Goal: Transaction & Acquisition: Purchase product/service

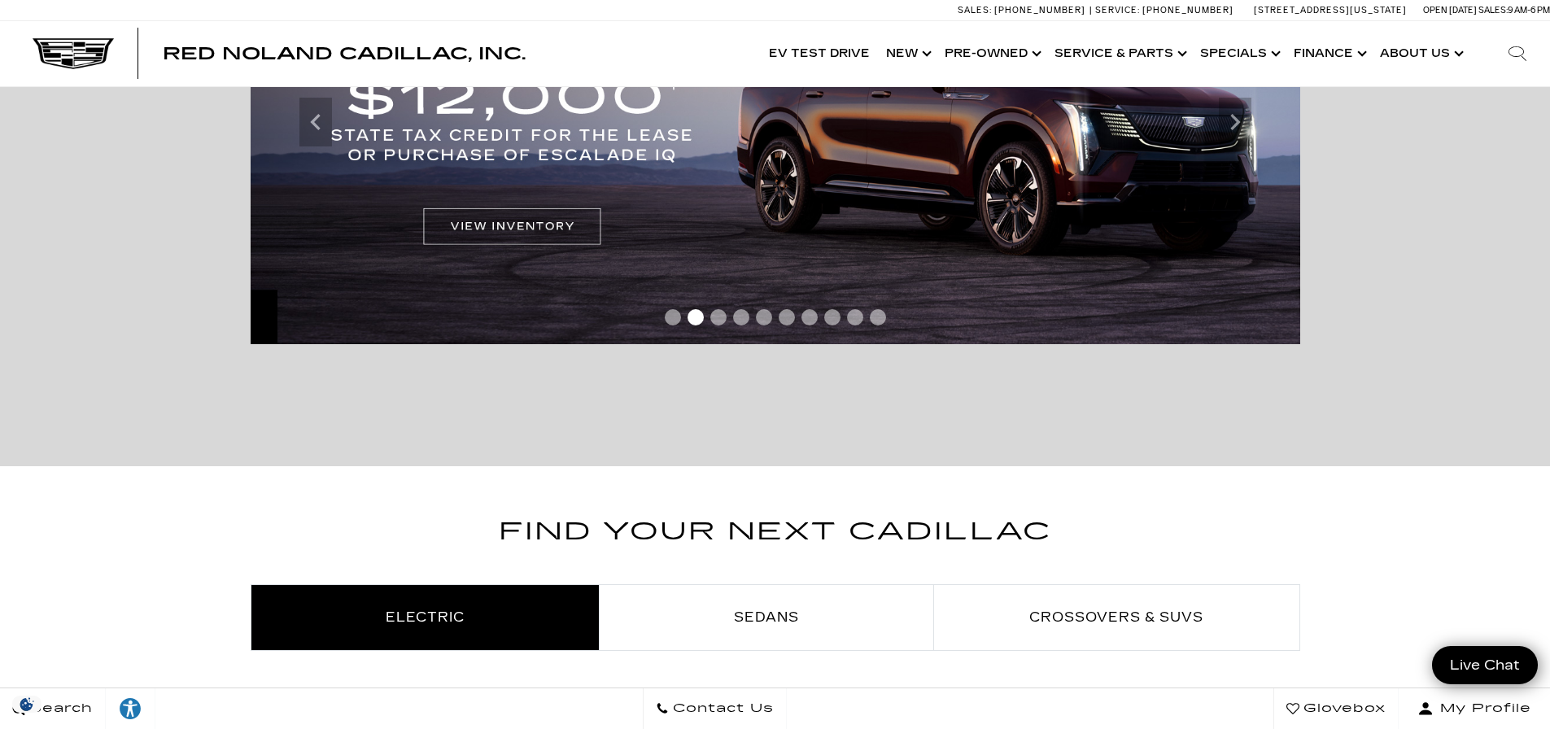
scroll to position [895, 0]
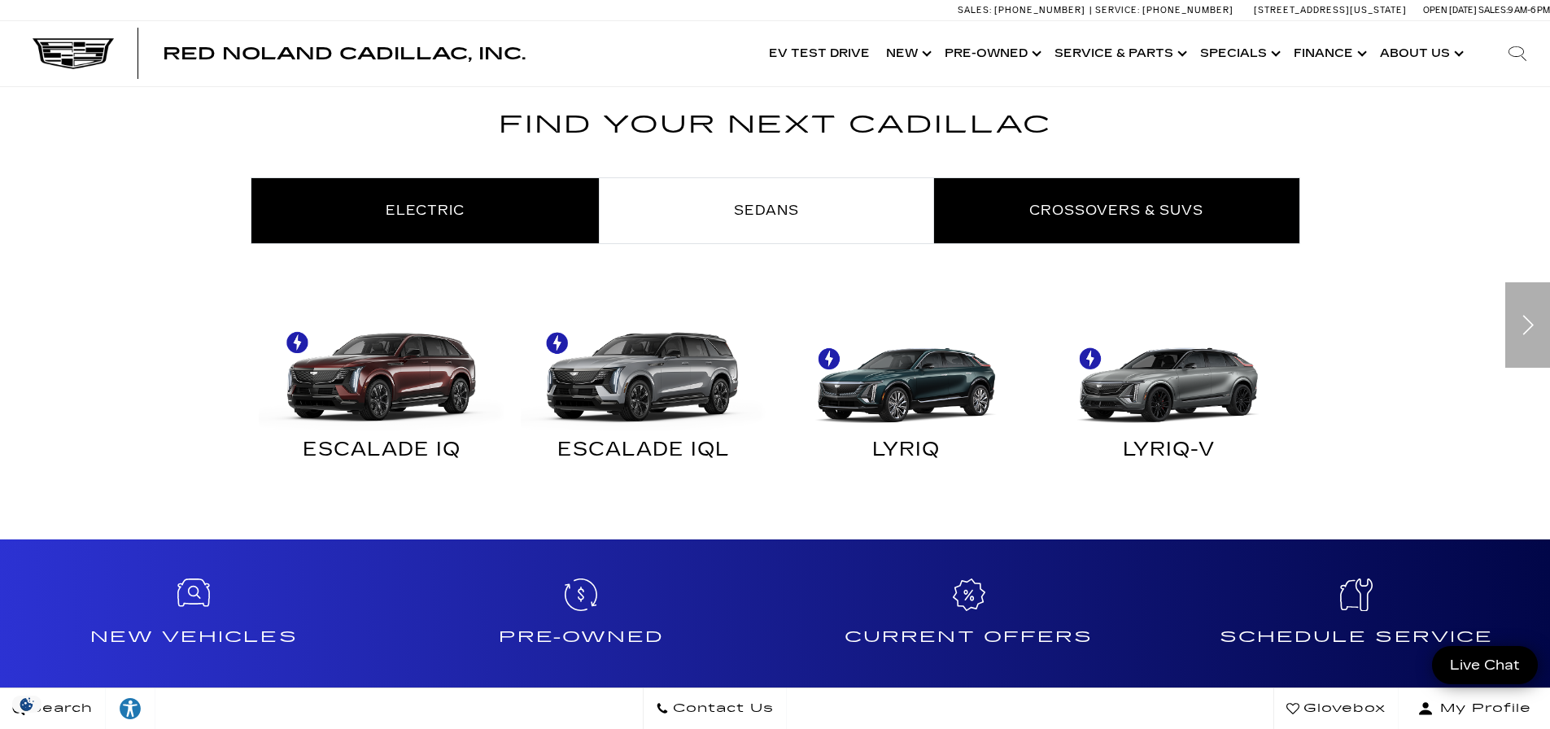
click at [1032, 206] on span "Crossovers & SUVs" at bounding box center [1116, 210] width 174 height 15
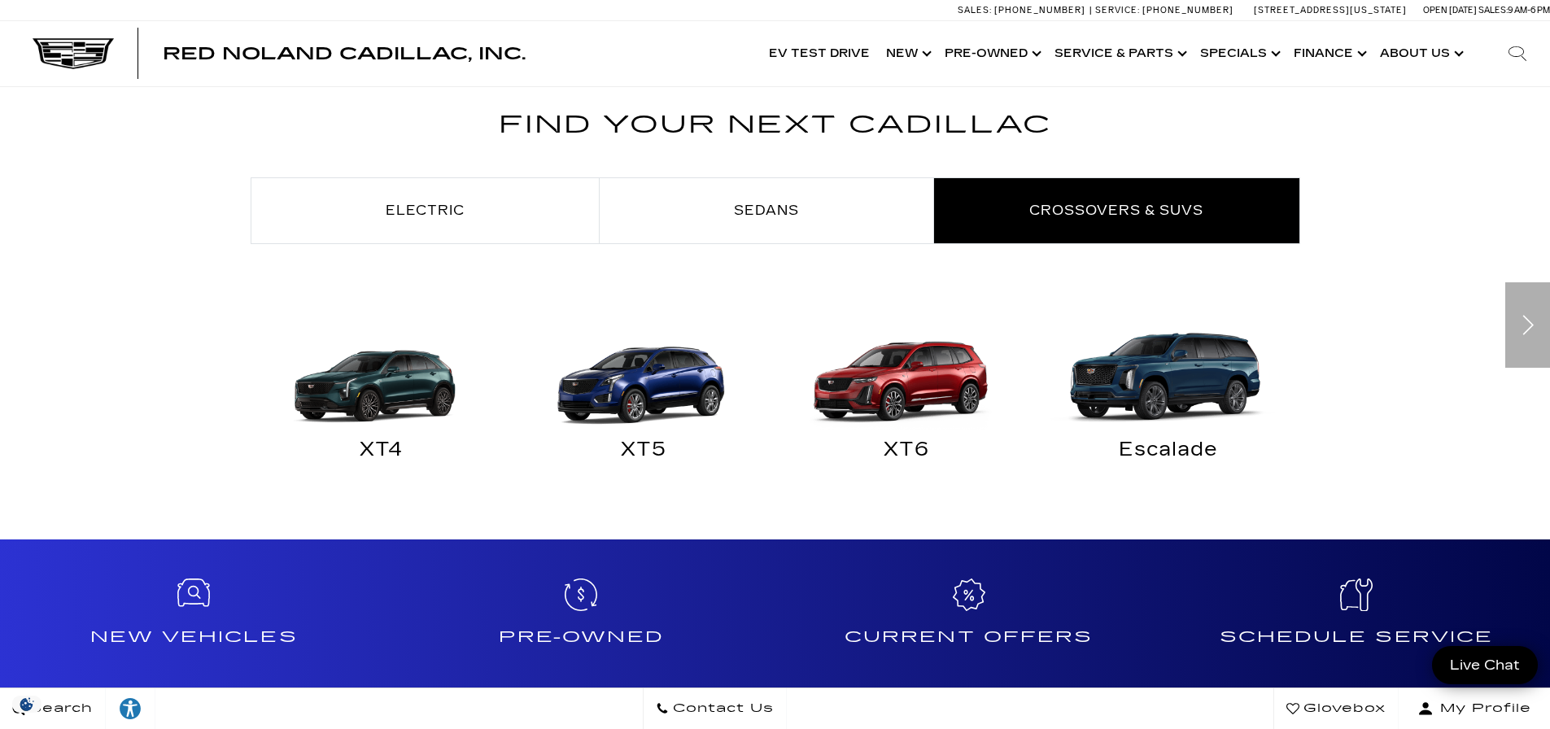
click at [355, 381] on img "Crossovers & SUVs" at bounding box center [378, 369] width 247 height 123
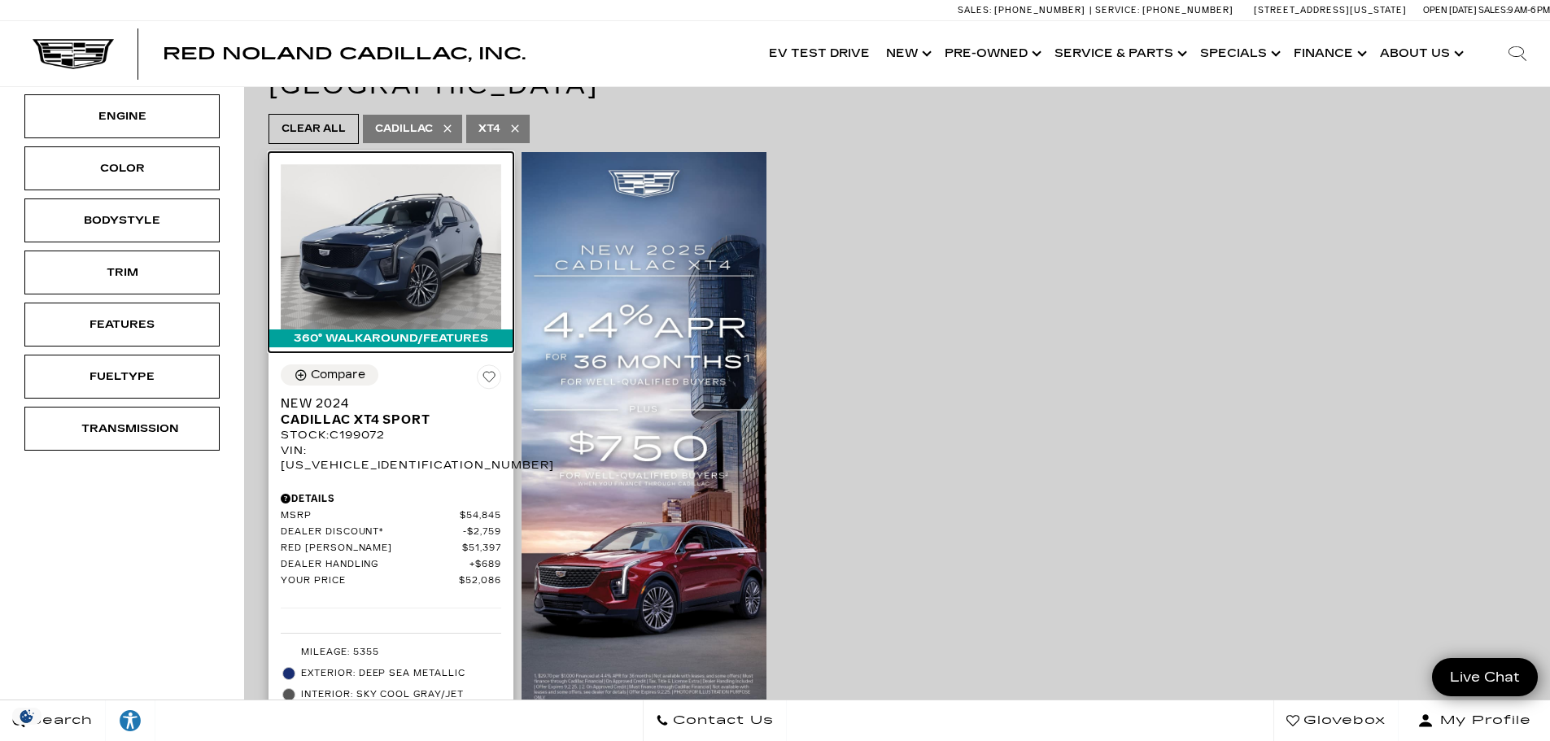
click at [378, 229] on img at bounding box center [391, 246] width 220 height 165
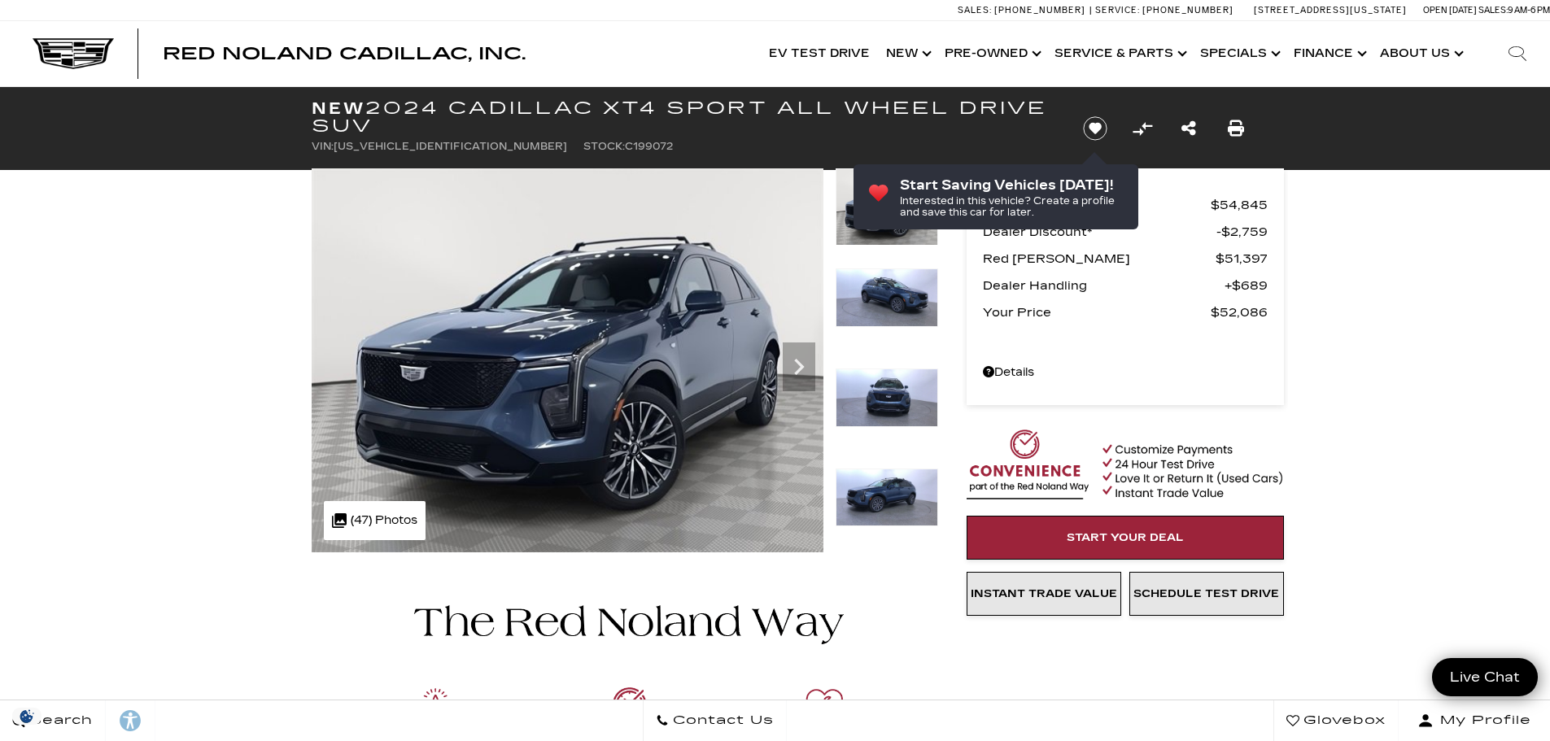
click at [888, 291] on img at bounding box center [887, 297] width 103 height 59
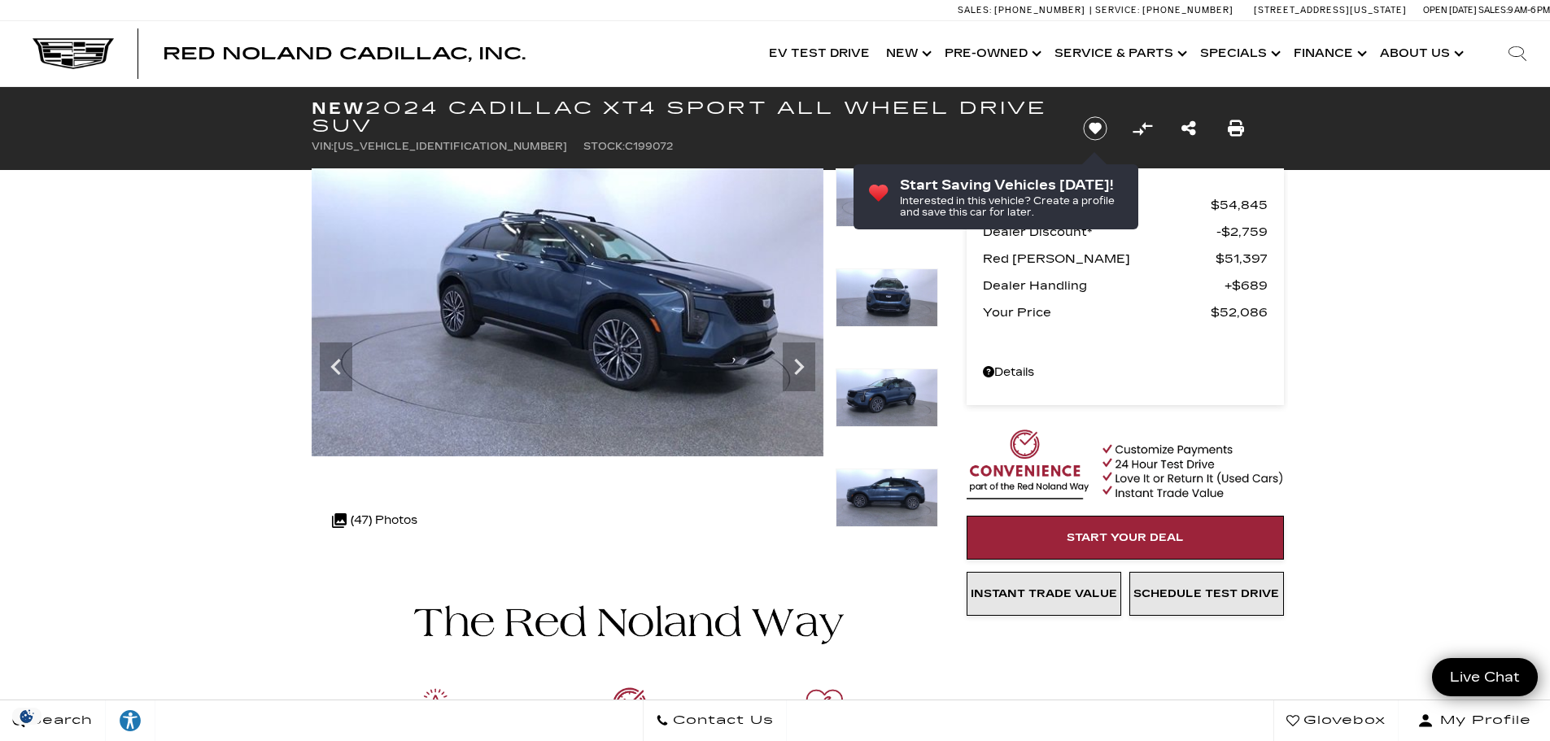
click at [854, 489] on img at bounding box center [887, 498] width 103 height 59
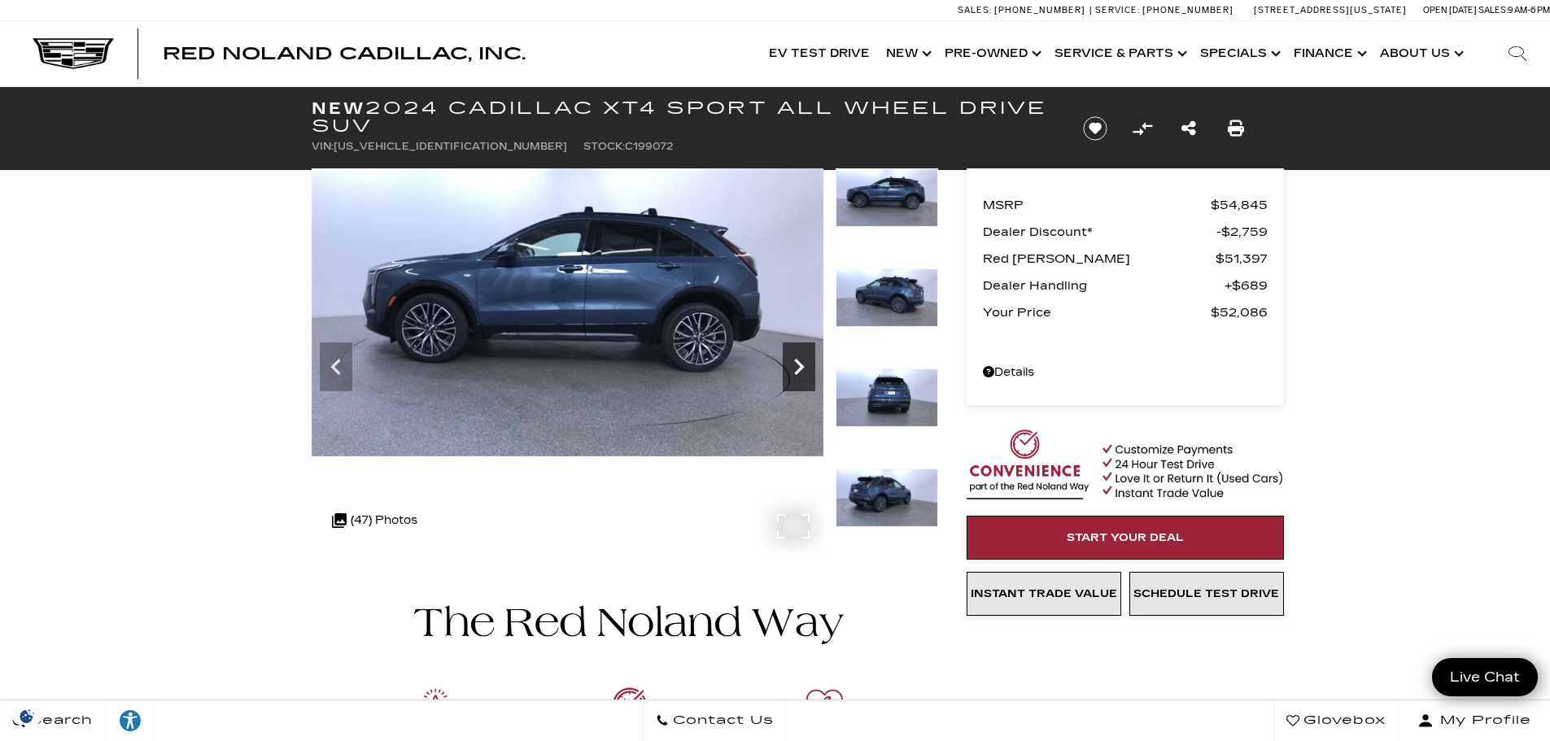
click at [805, 374] on icon "Next" at bounding box center [799, 367] width 33 height 33
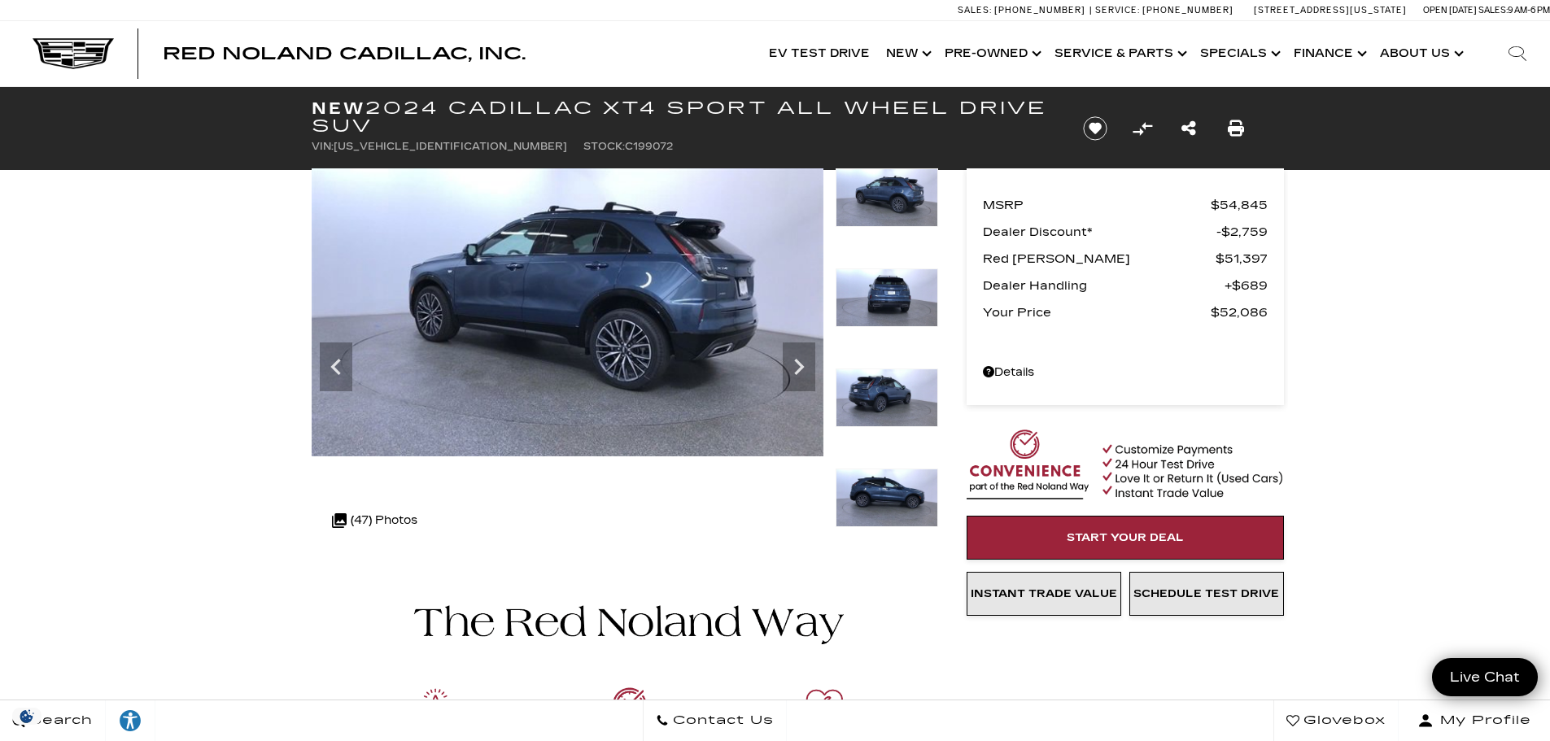
click at [901, 481] on img at bounding box center [887, 498] width 103 height 59
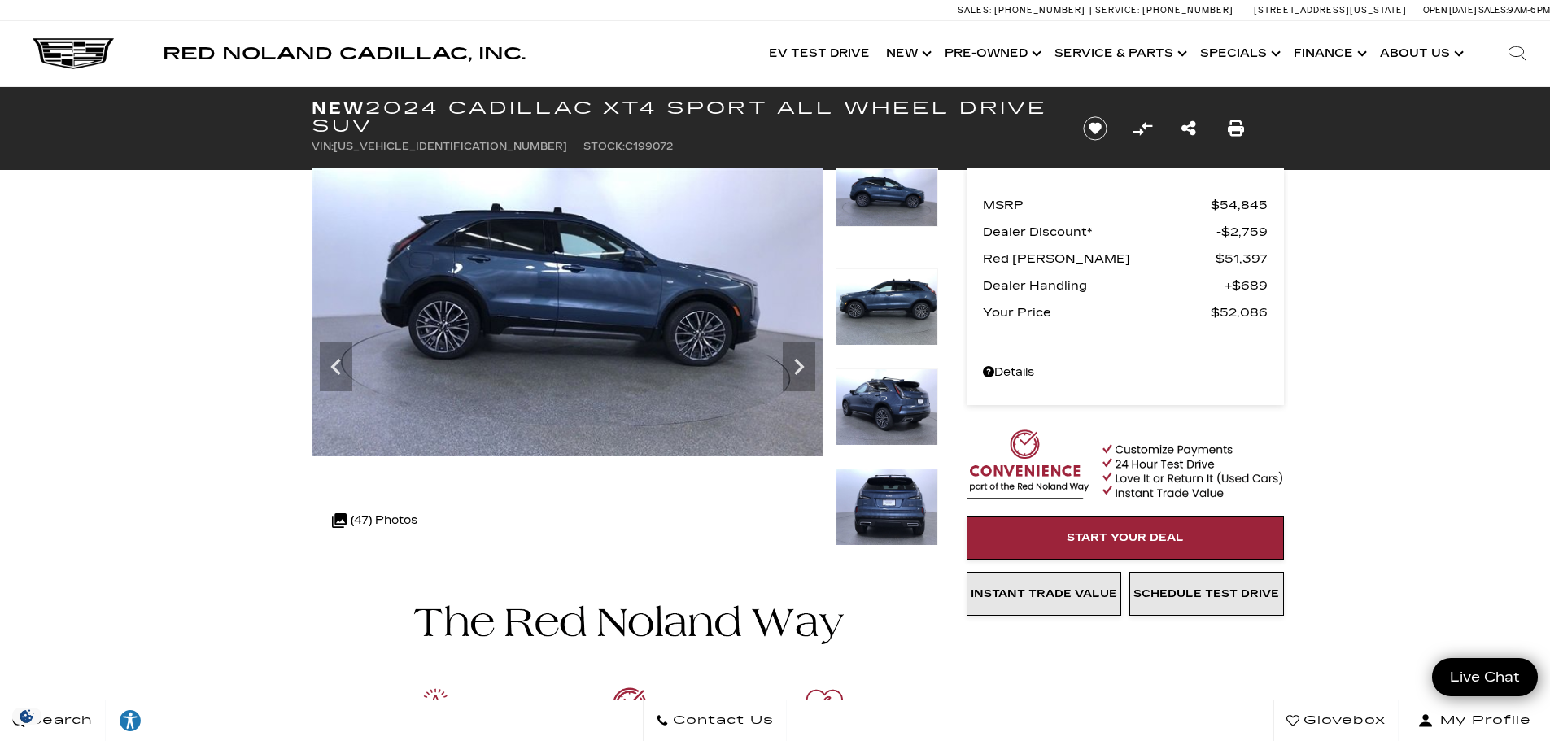
click at [895, 504] on img at bounding box center [887, 507] width 103 height 77
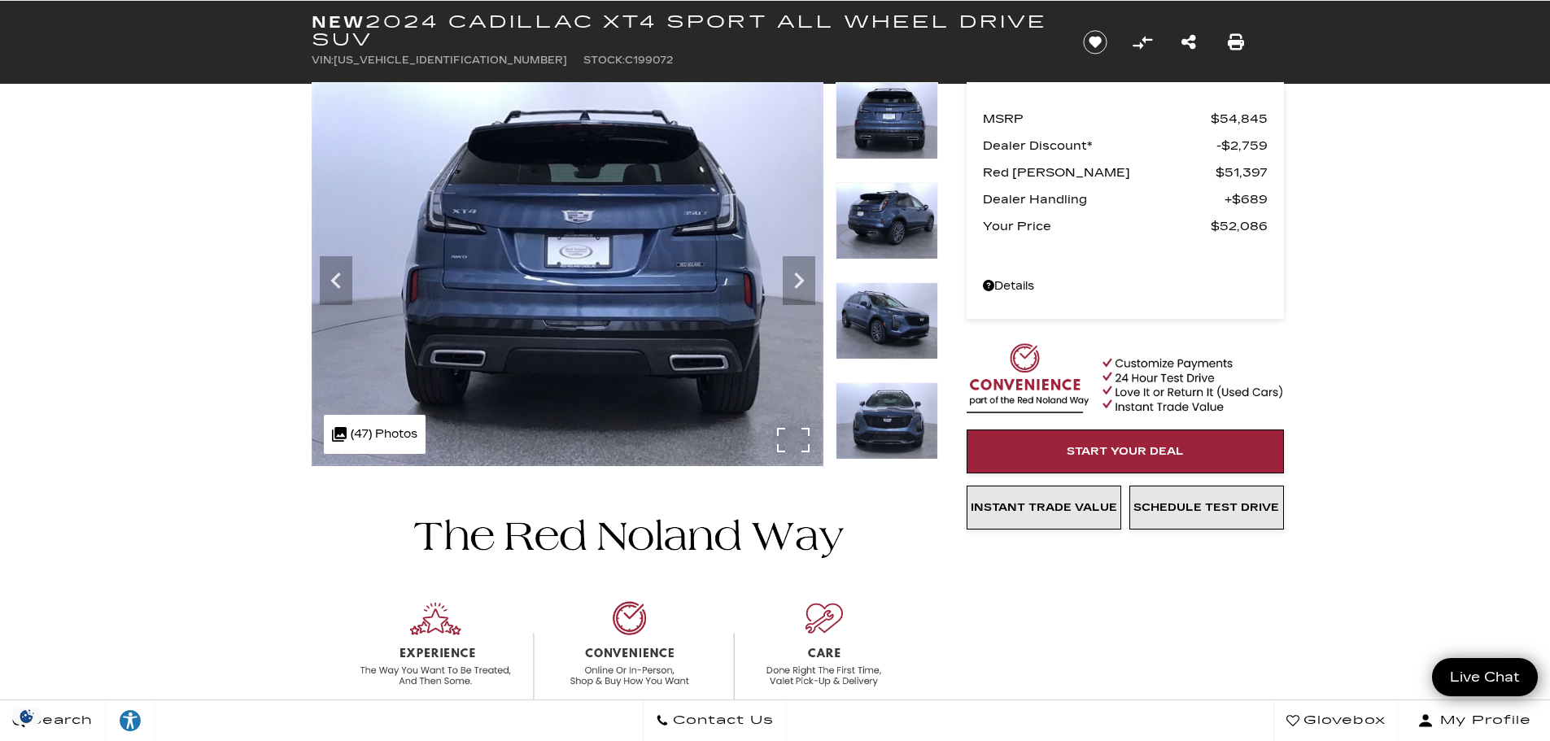
scroll to position [81, 0]
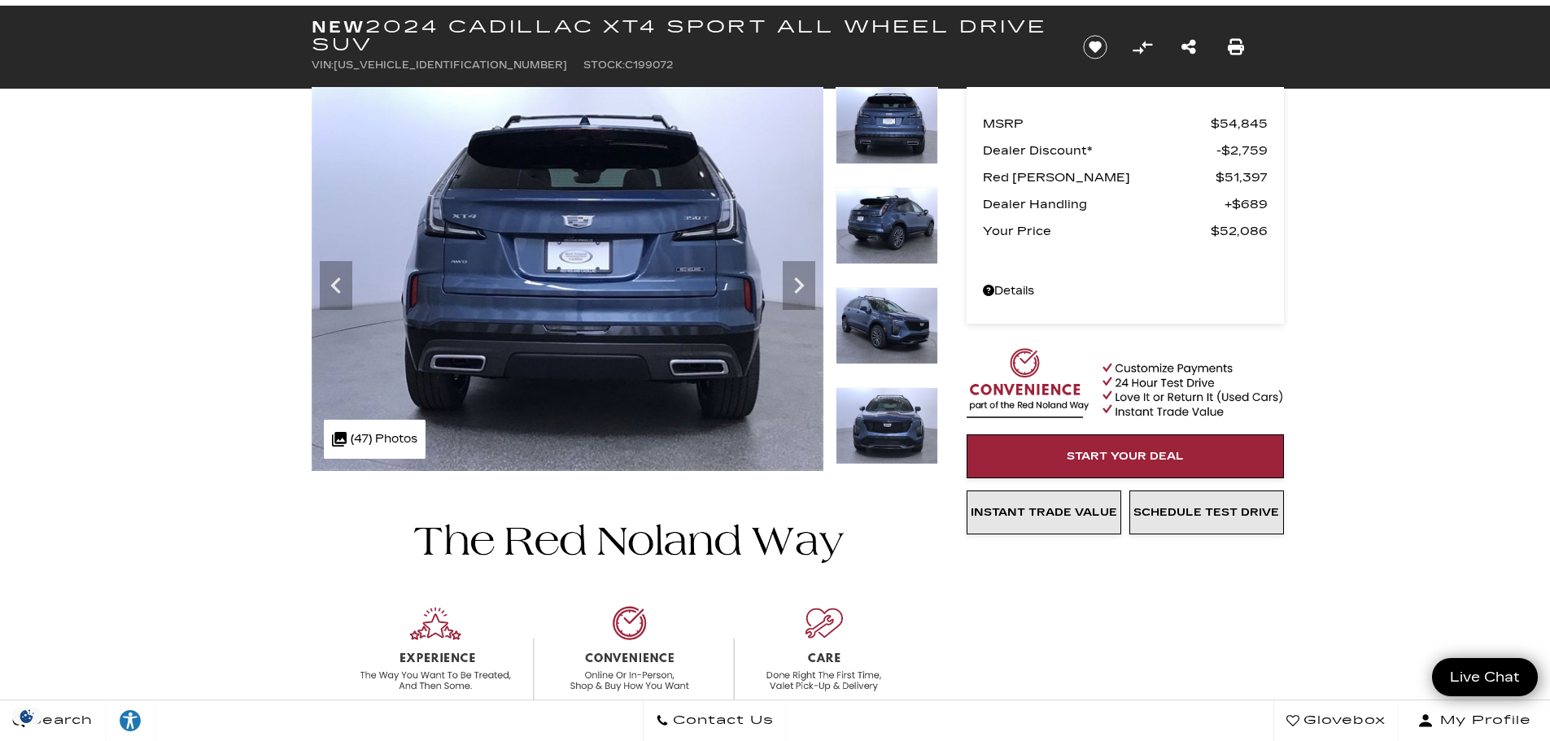
click at [891, 428] on img at bounding box center [887, 425] width 103 height 77
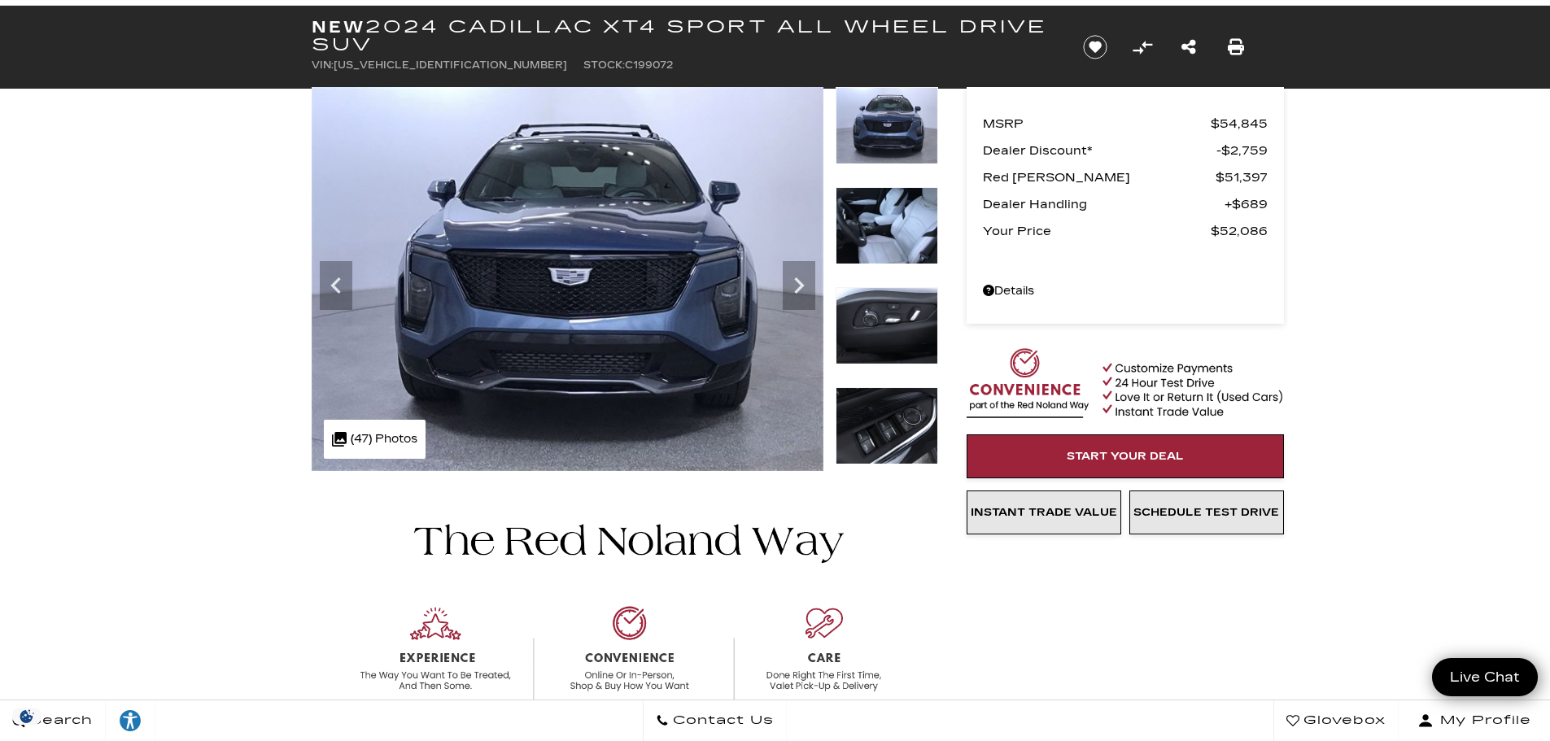
click at [891, 428] on img at bounding box center [887, 425] width 103 height 77
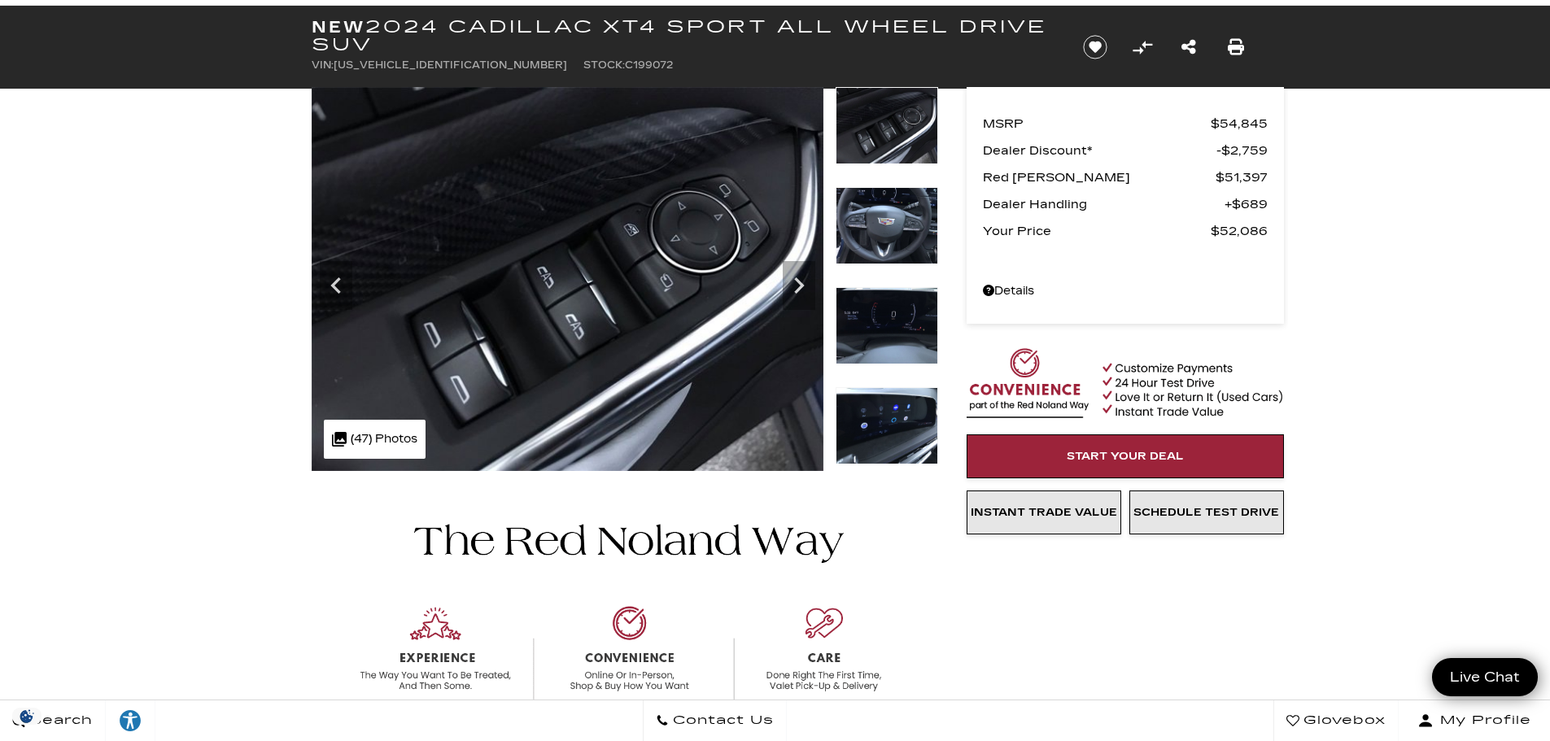
click at [891, 428] on img at bounding box center [887, 425] width 103 height 77
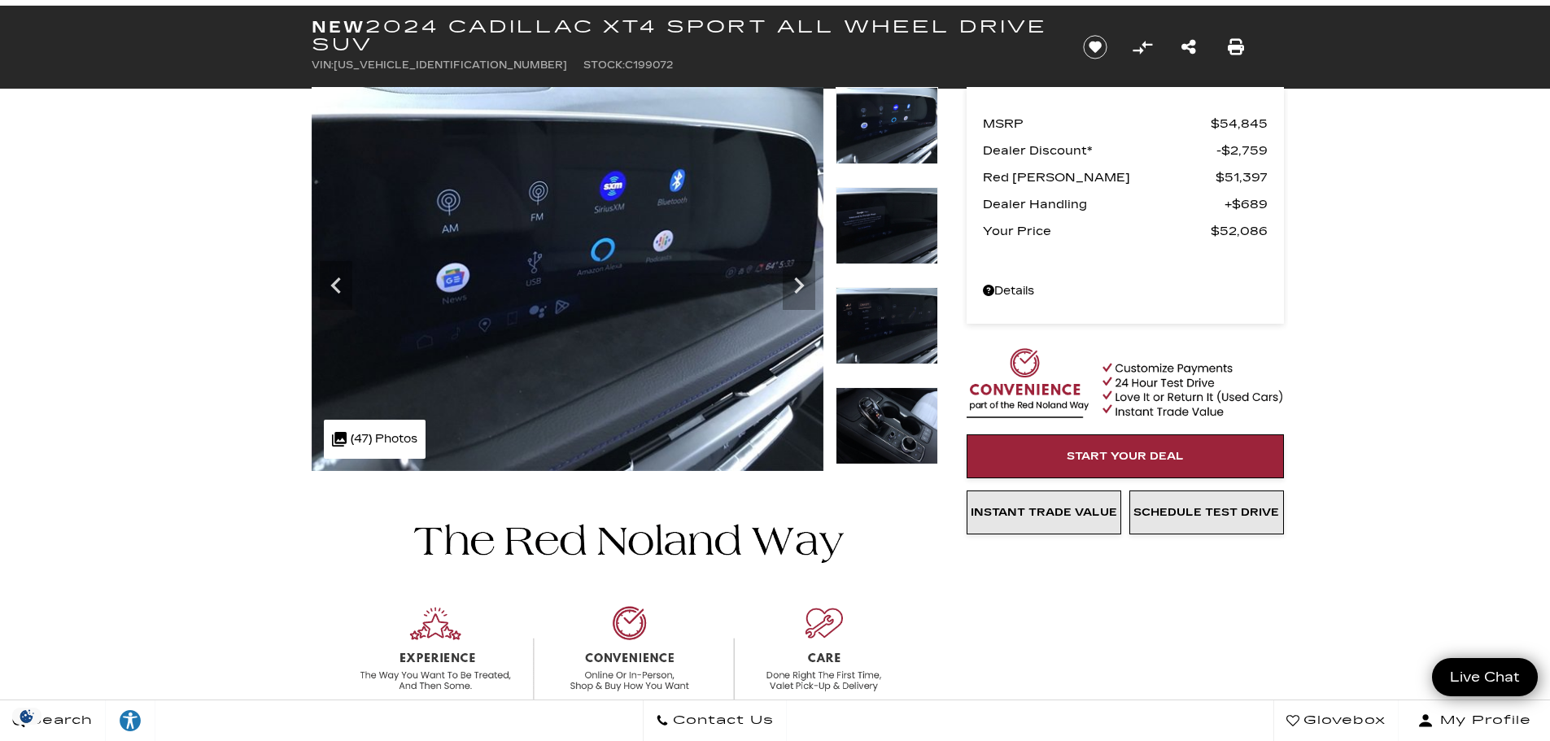
click at [891, 428] on img at bounding box center [887, 425] width 103 height 77
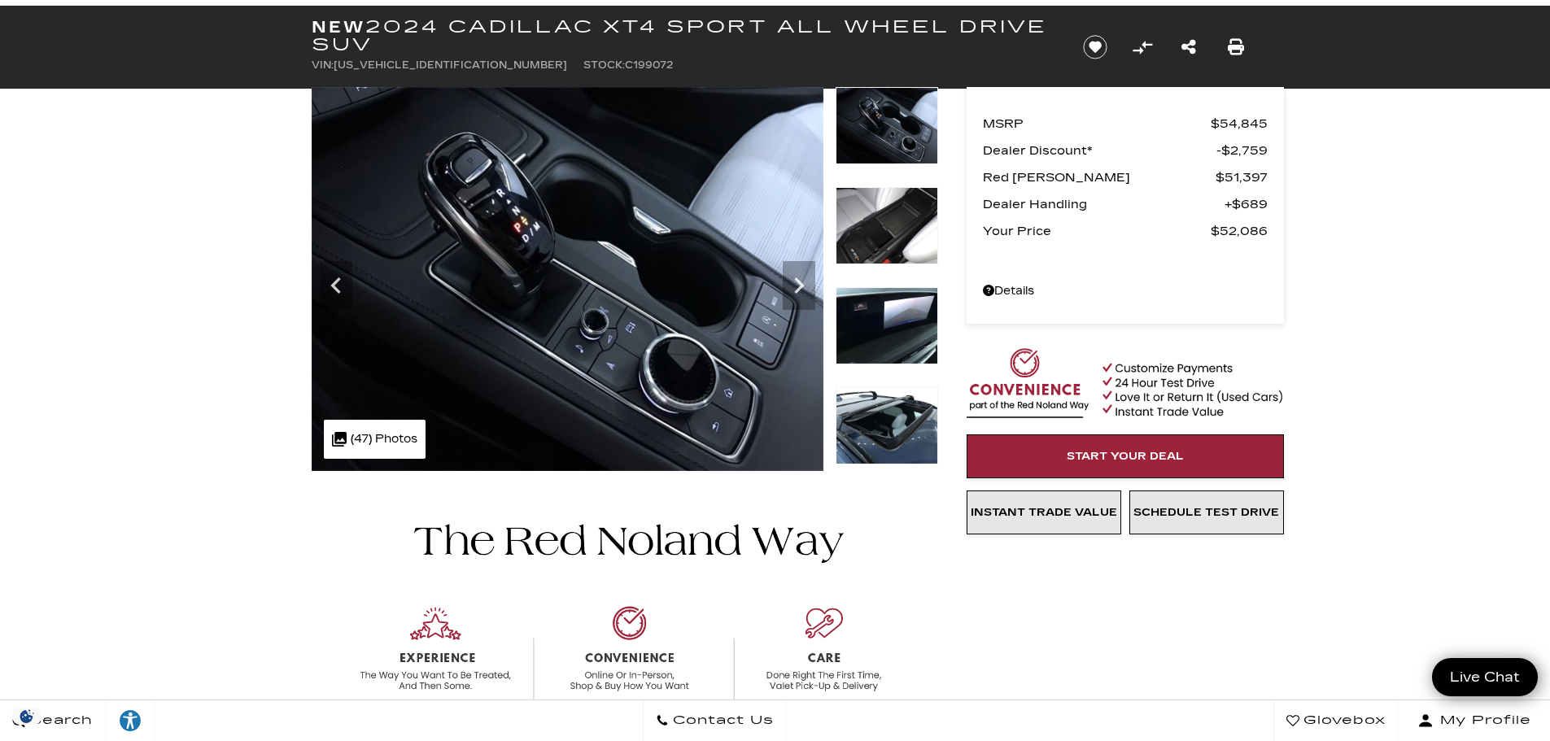
click at [878, 323] on img at bounding box center [887, 325] width 103 height 77
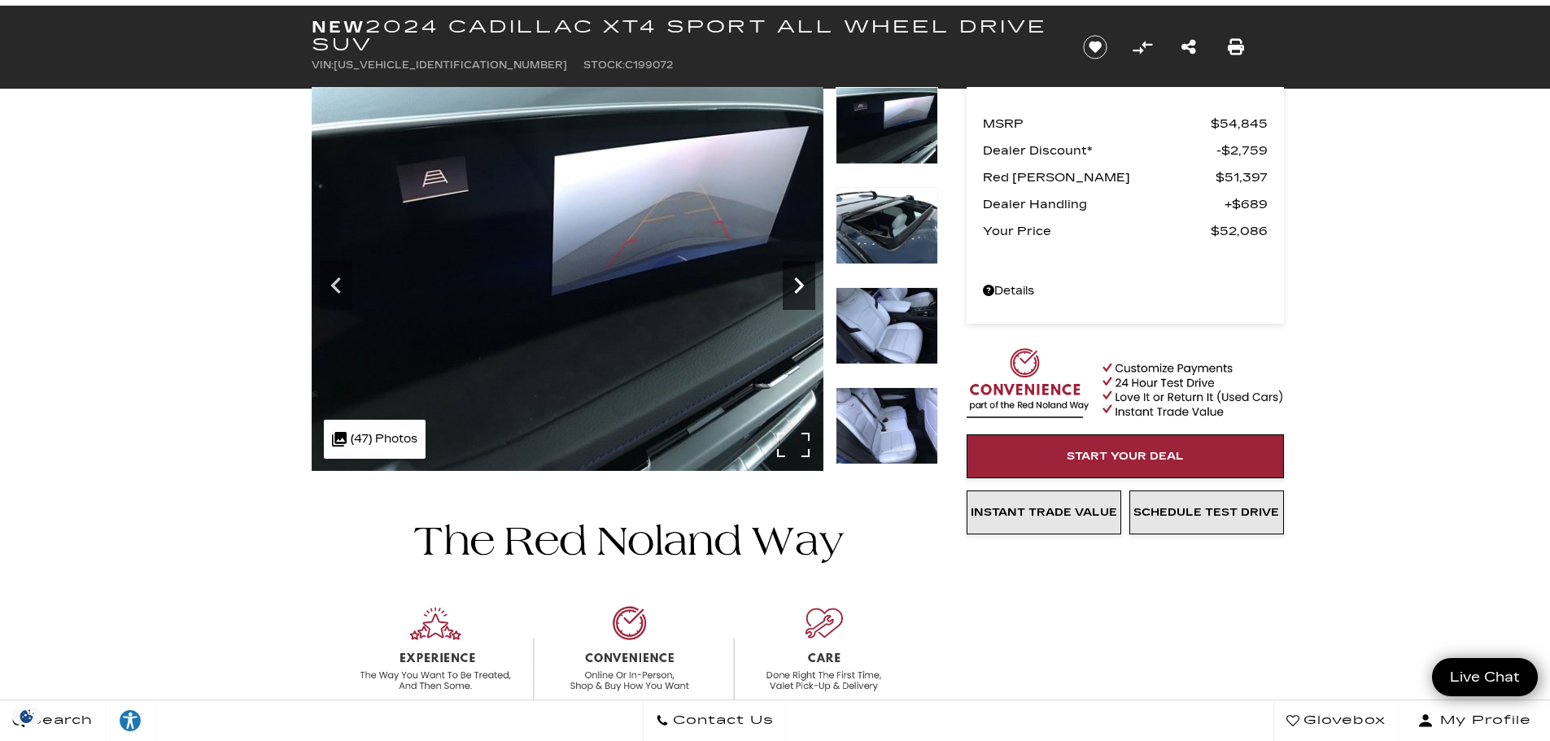
click at [792, 294] on icon "Next" at bounding box center [799, 285] width 33 height 33
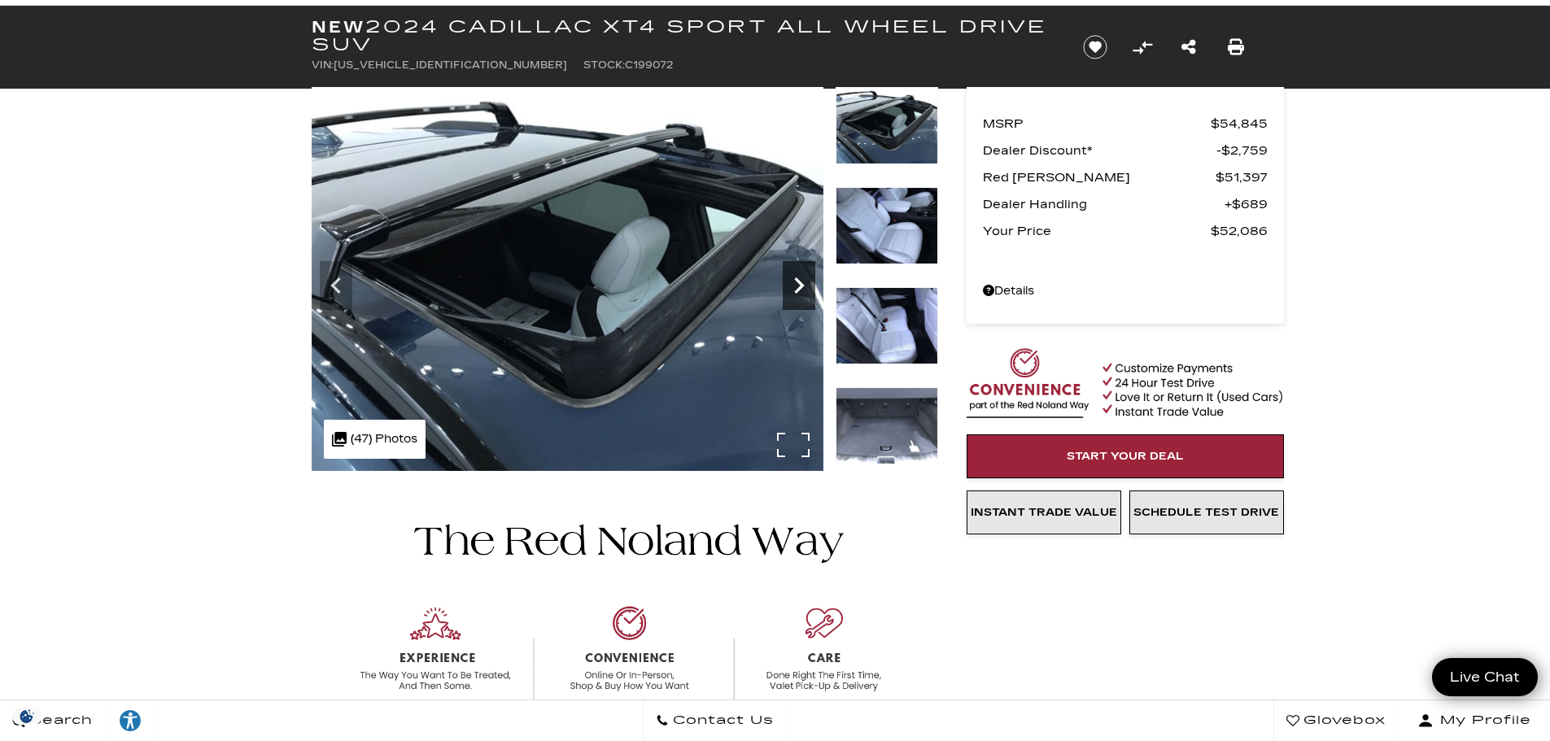
click at [792, 294] on icon "Next" at bounding box center [799, 285] width 33 height 33
